Goal: Transaction & Acquisition: Obtain resource

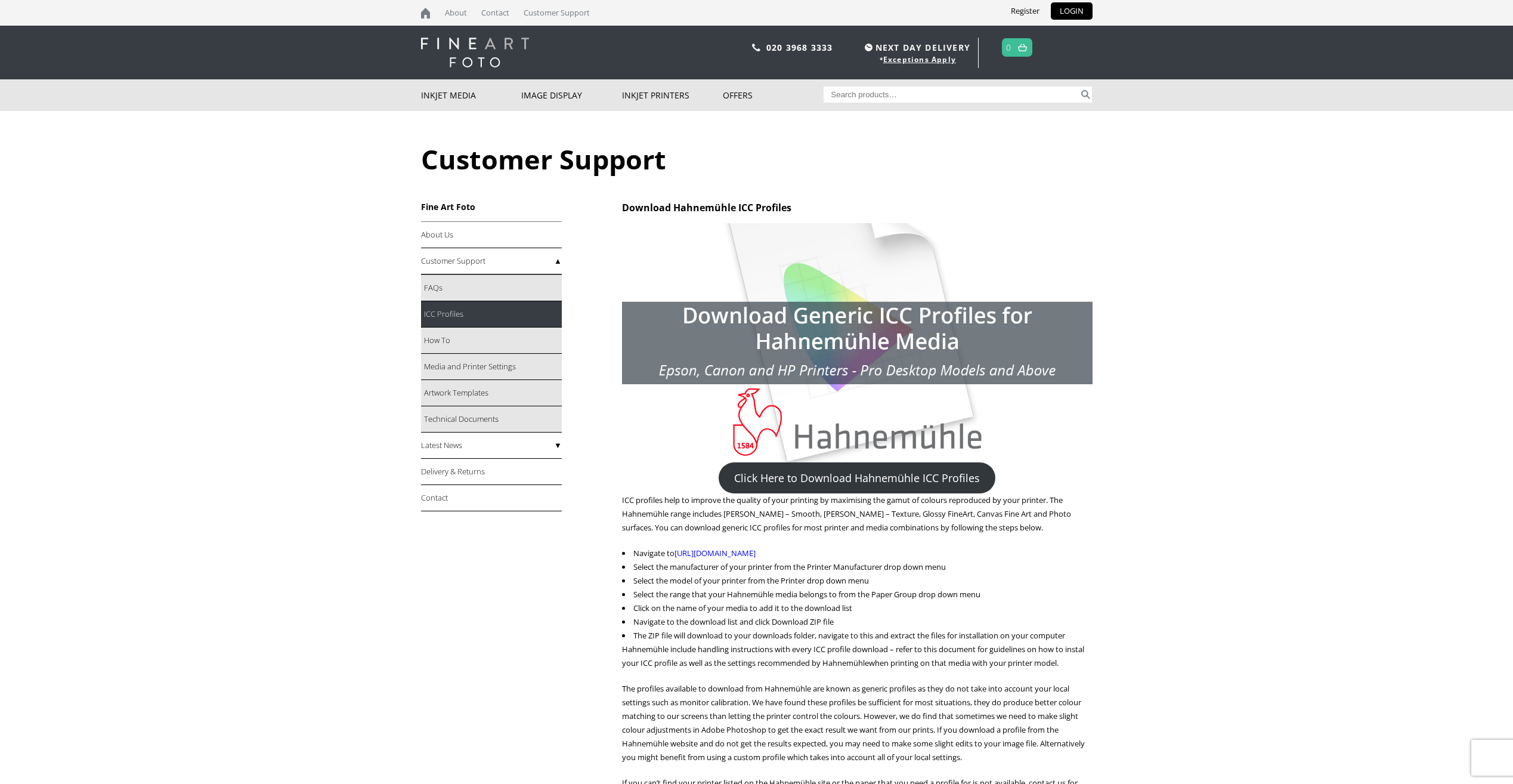
click at [442, 311] on link "ICC Profiles" at bounding box center [491, 314] width 141 height 26
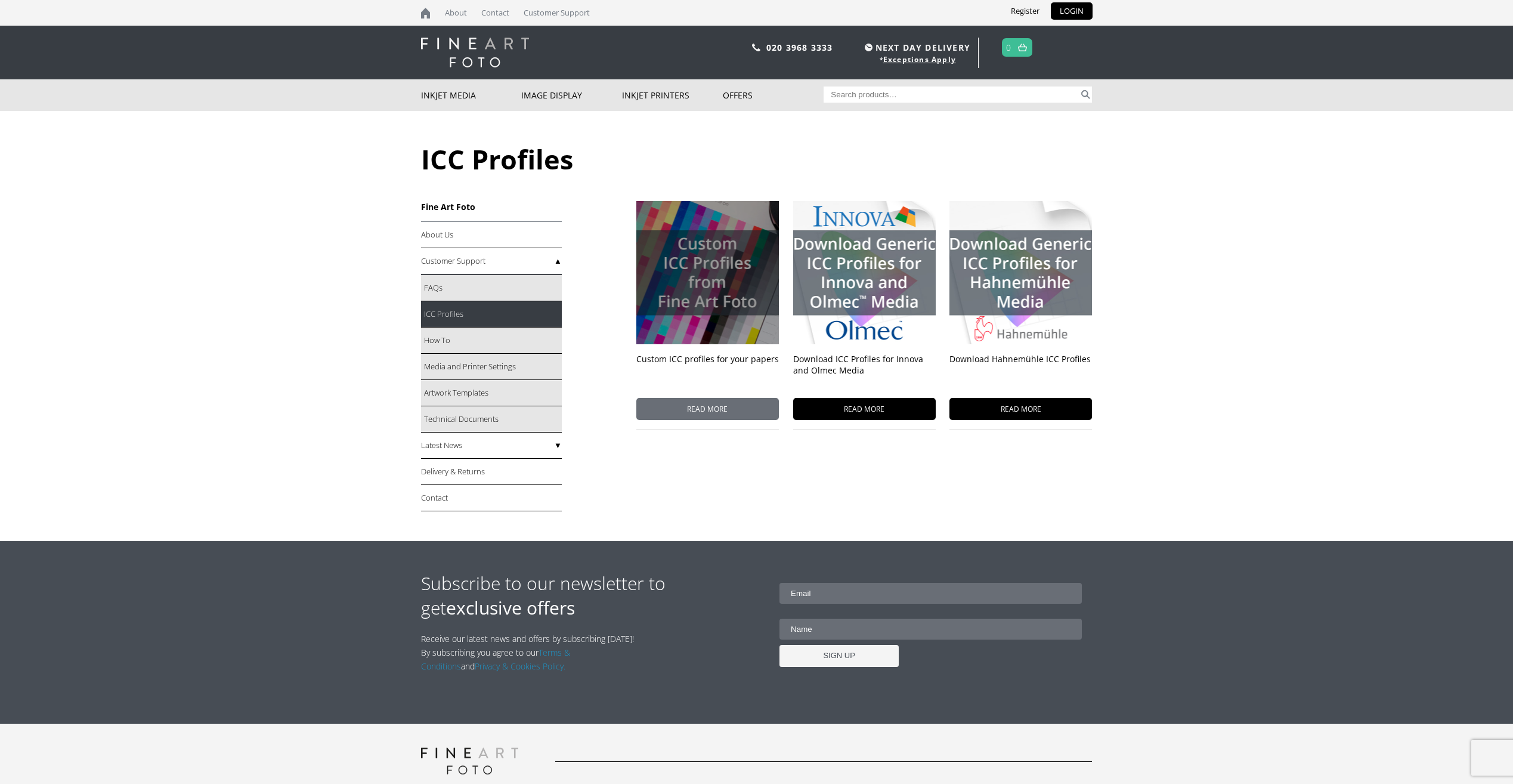
click at [697, 272] on div at bounding box center [707, 272] width 142 height 143
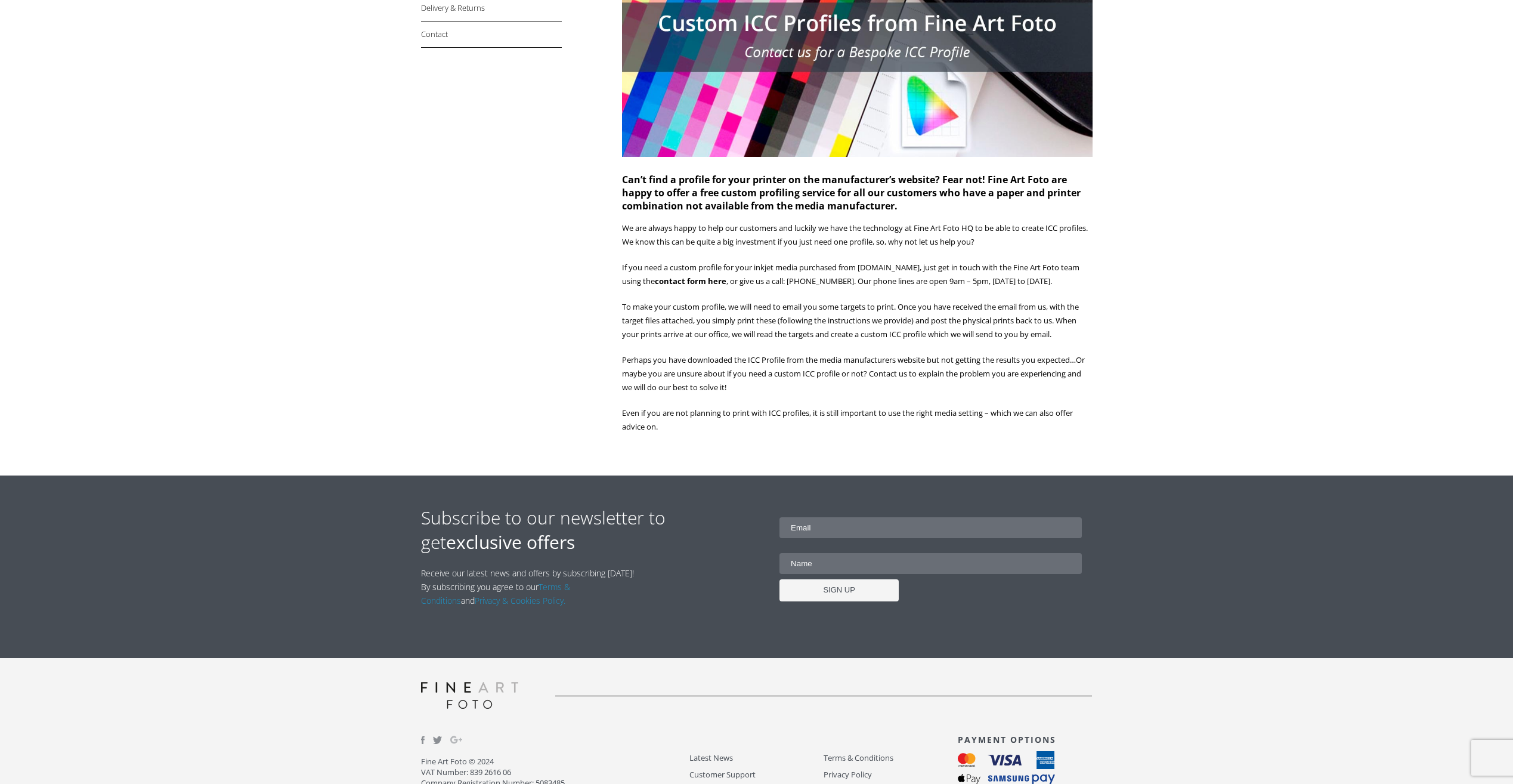
scroll to position [233, 0]
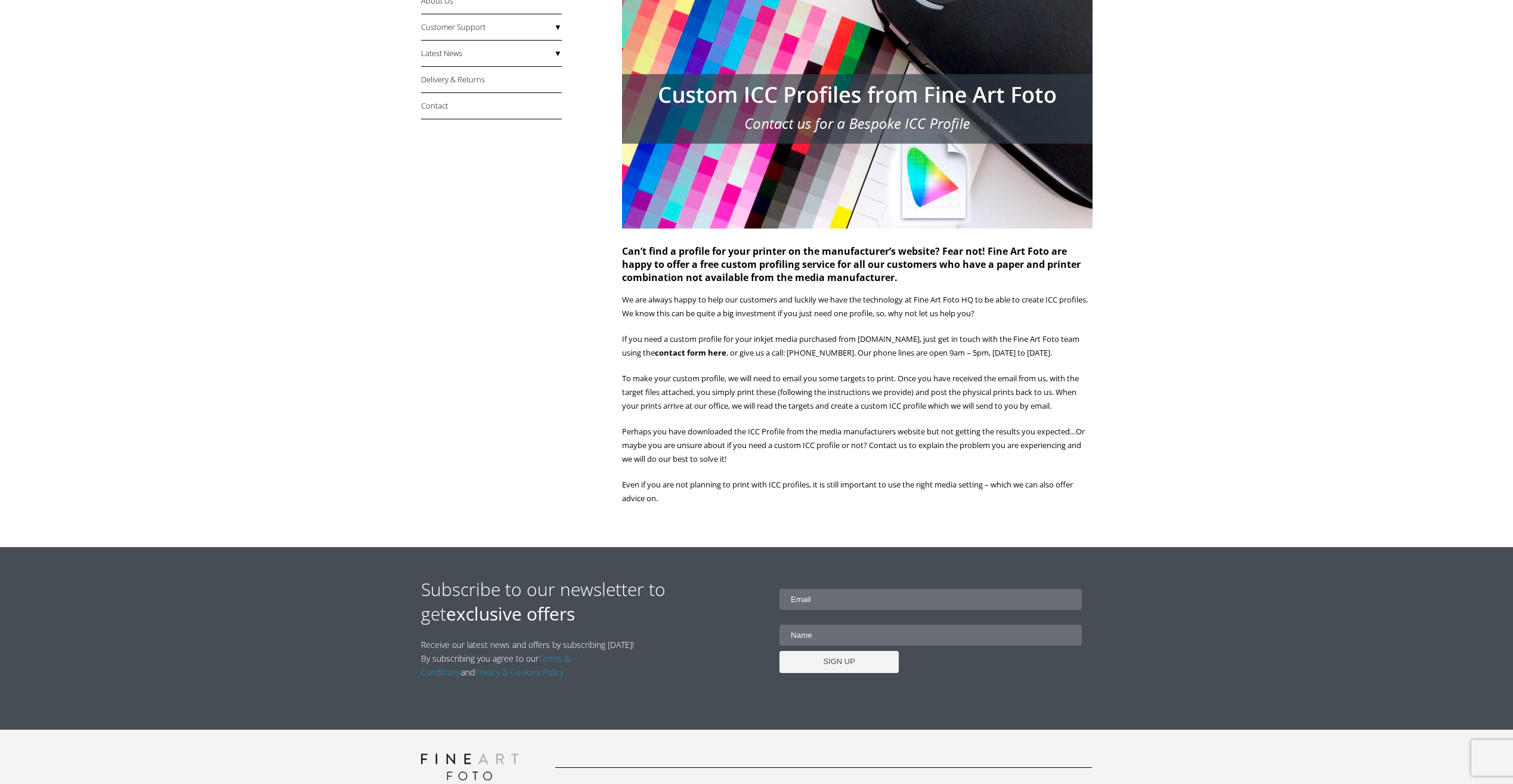
click at [852, 600] on input "email" at bounding box center [931, 598] width 303 height 21
type input "pbpeder@gmail.com"
click at [880, 634] on input "text" at bounding box center [931, 634] width 303 height 21
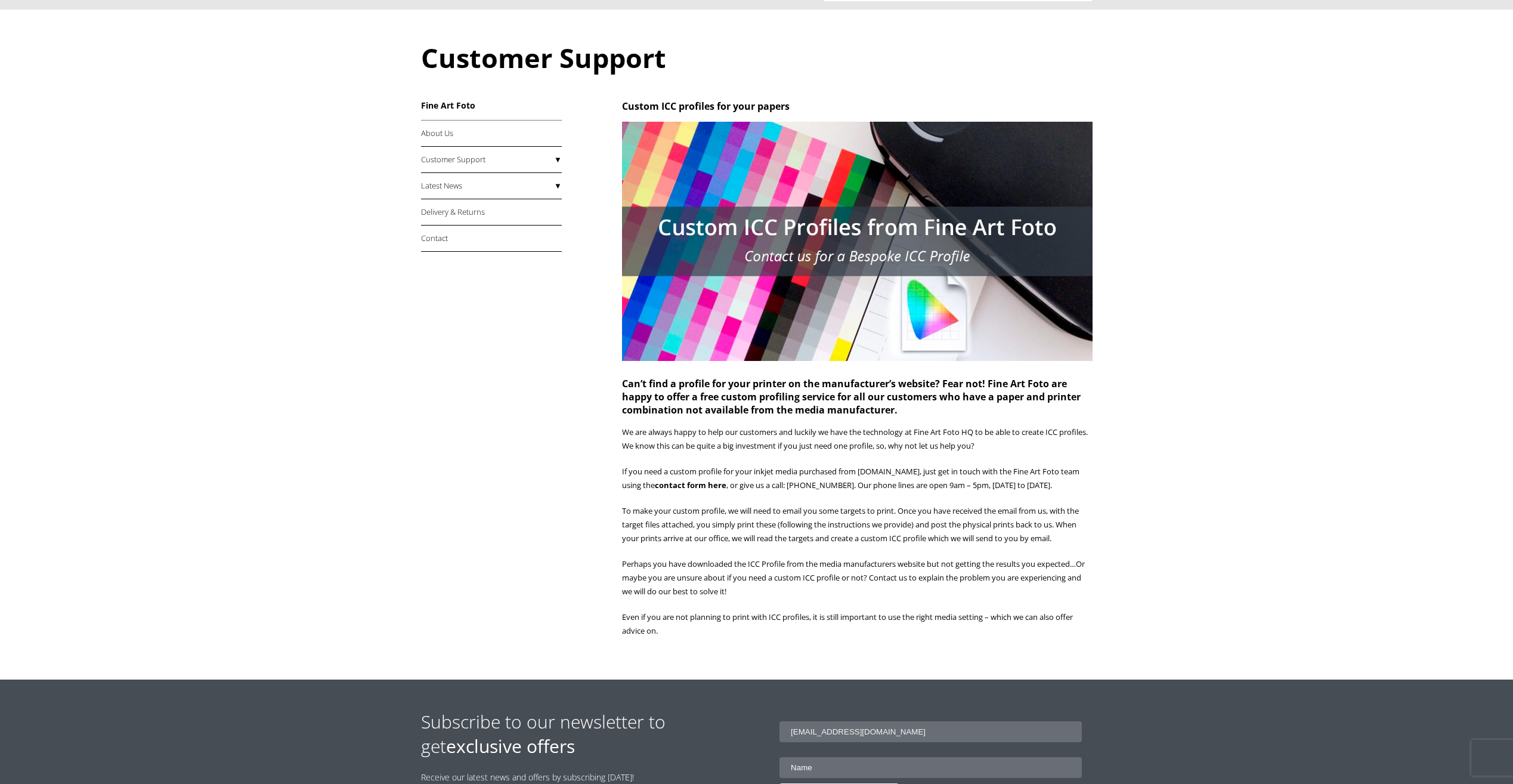
scroll to position [0, 0]
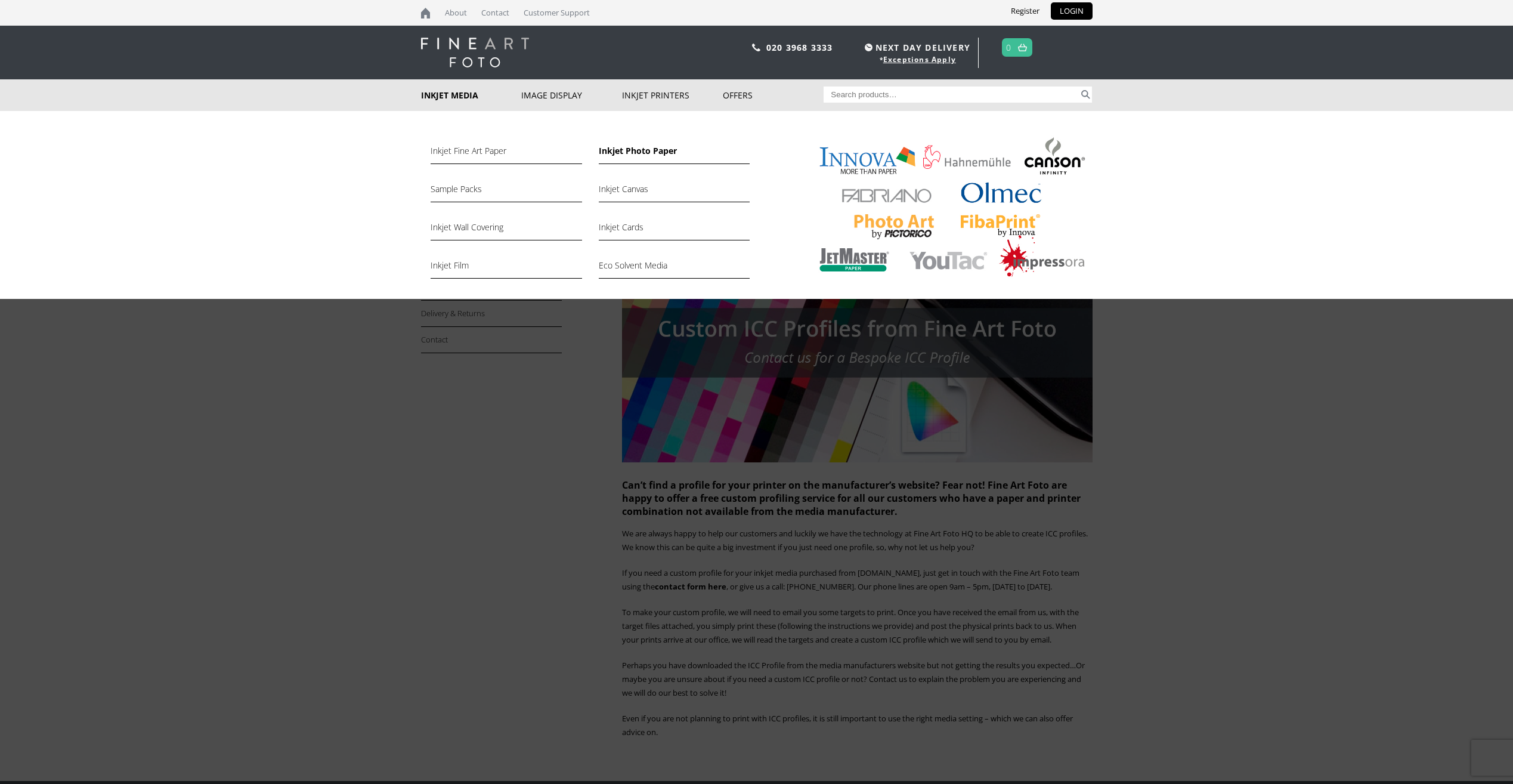
click at [635, 151] on link "Inkjet Photo Paper" at bounding box center [673, 153] width 150 height 21
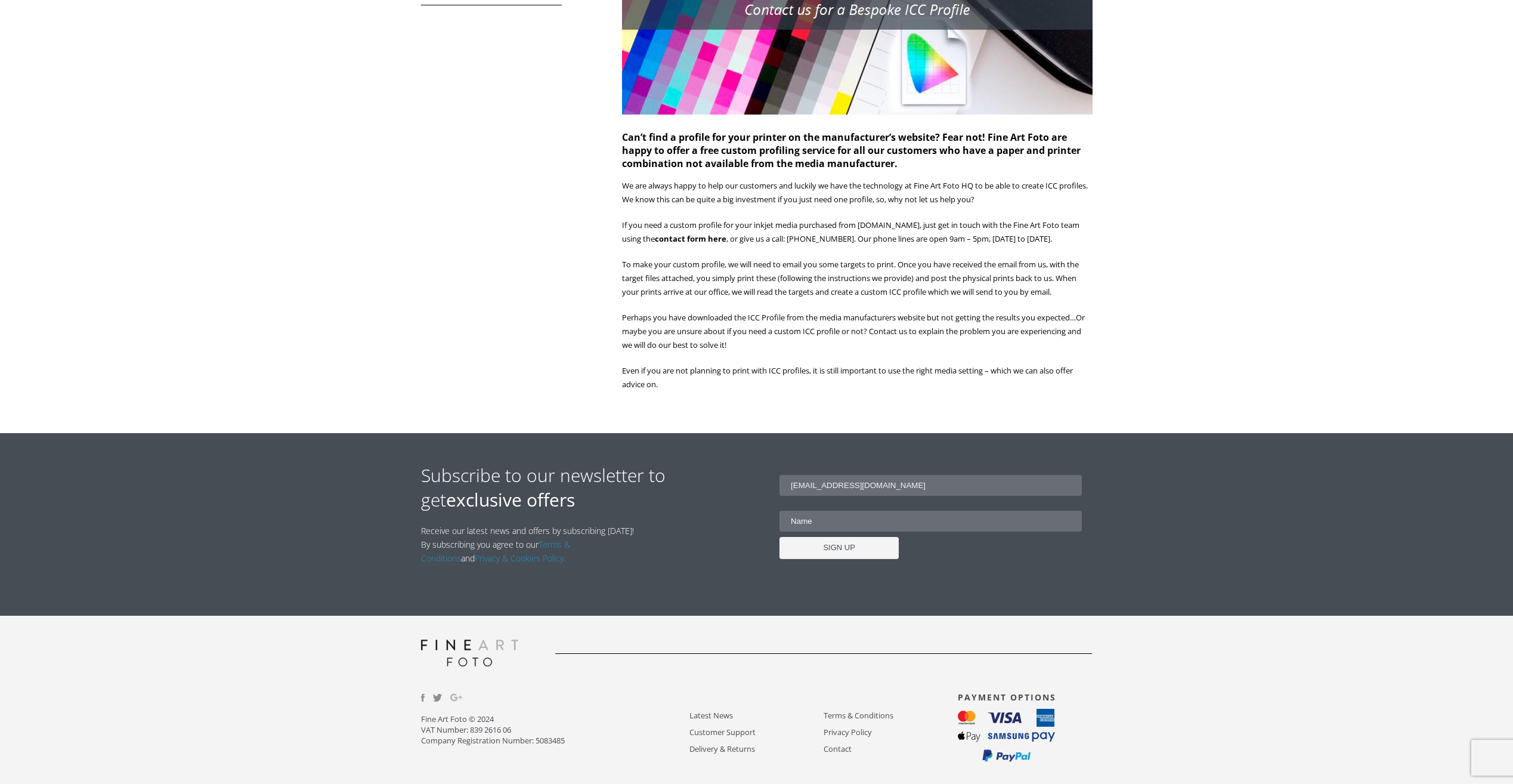
scroll to position [353, 0]
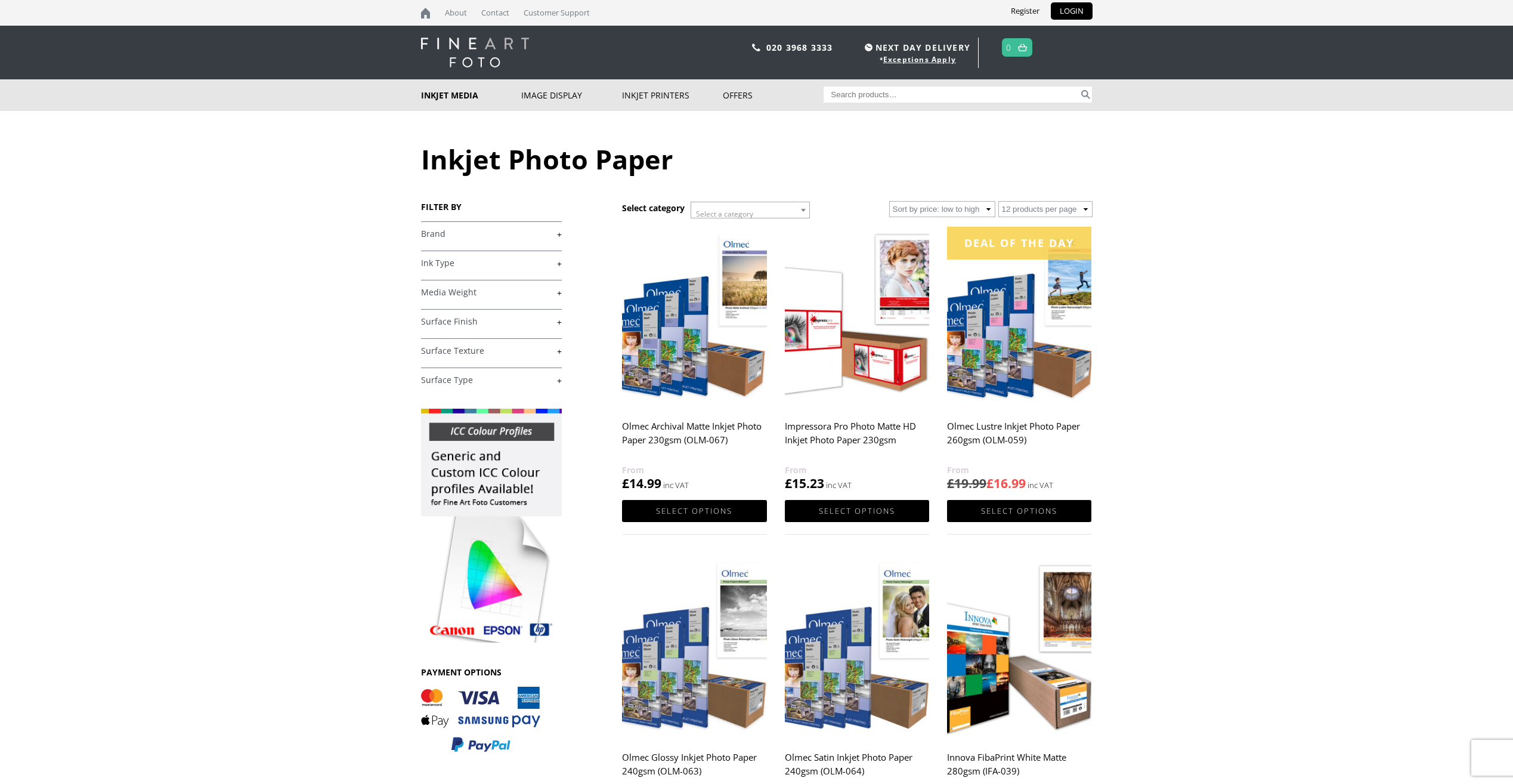
click at [558, 235] on link "+" at bounding box center [491, 233] width 141 height 12
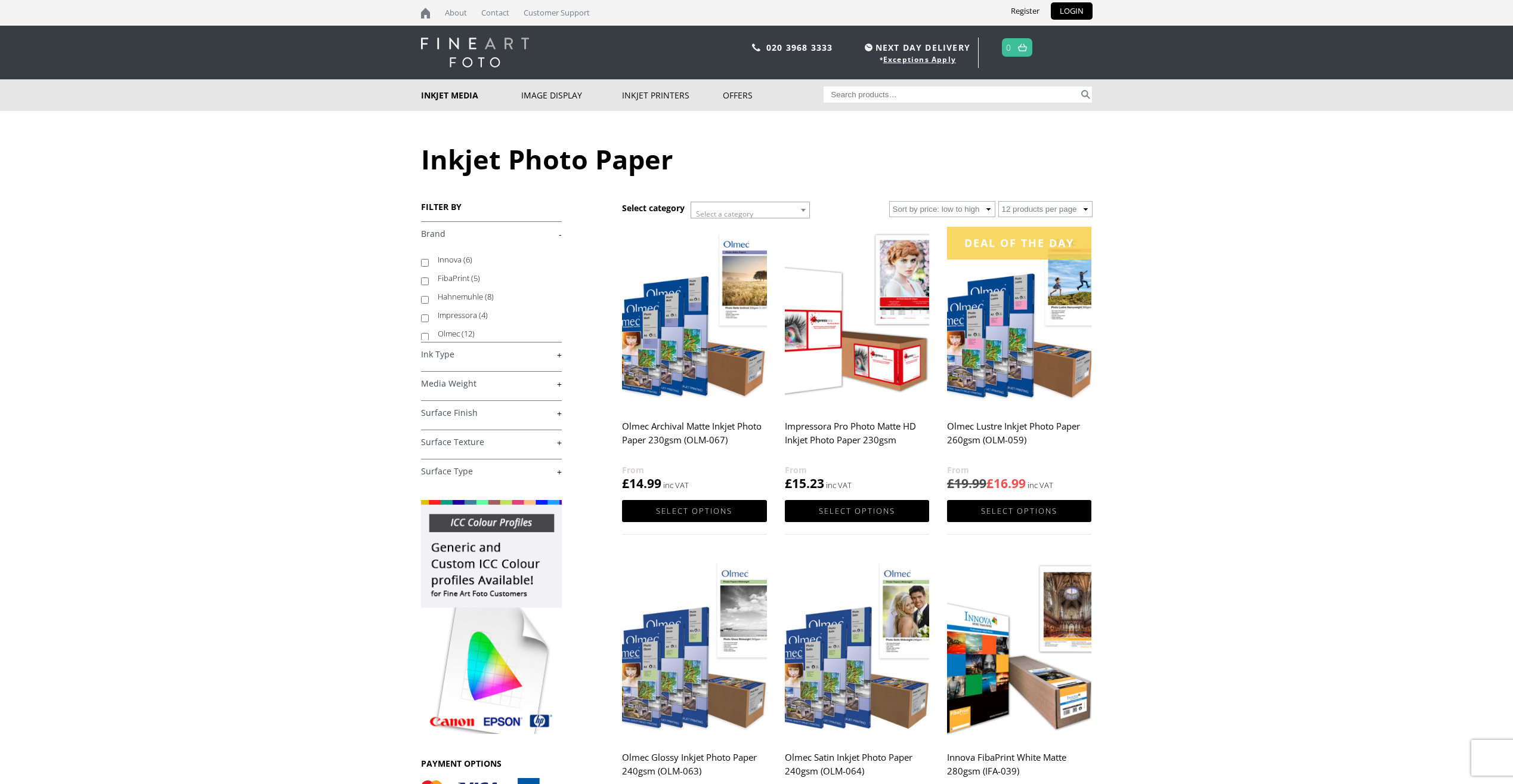
click at [454, 299] on label "Hahnemuhle (8)" at bounding box center [494, 296] width 113 height 19
click at [429, 299] on input "Hahnemuhle (8)" at bounding box center [424, 299] width 8 height 8
checkbox input "true"
